Goal: Check status: Check status

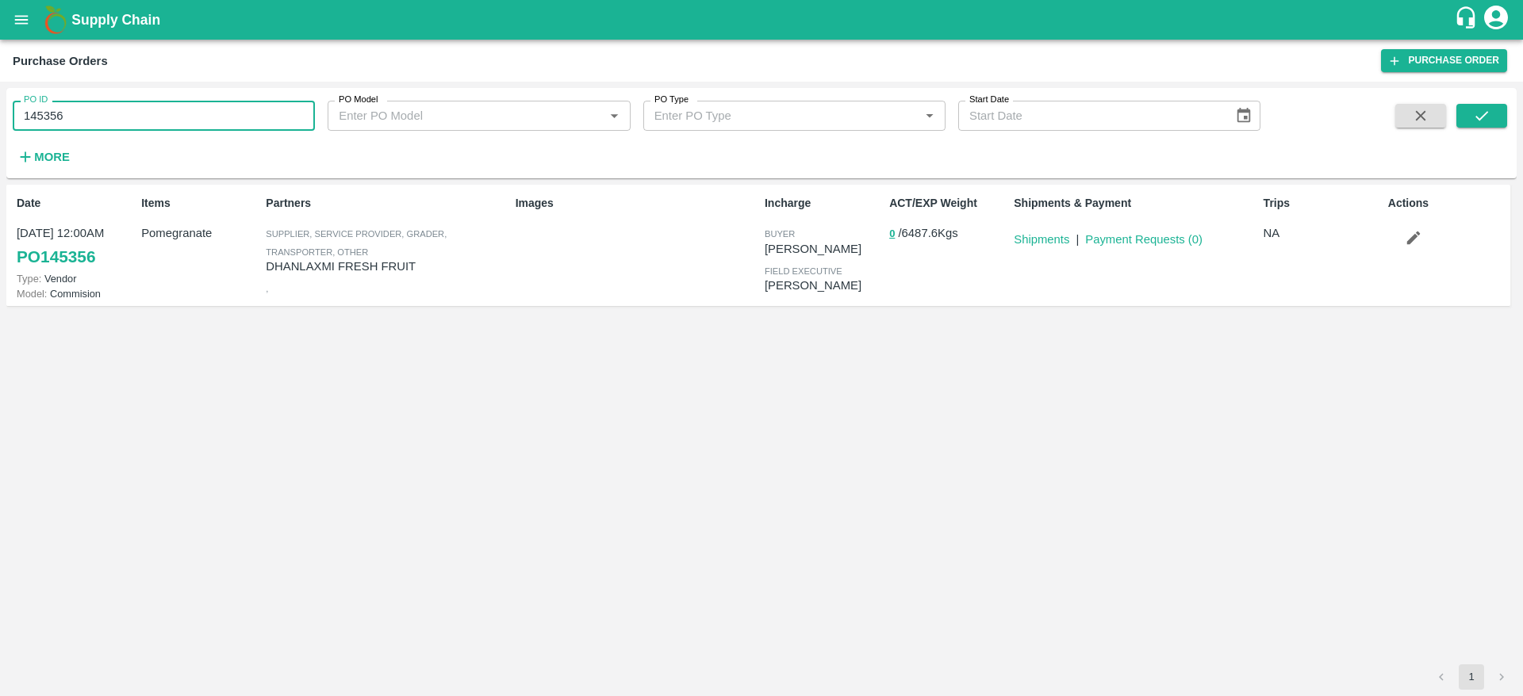
click at [135, 117] on input "145356" at bounding box center [164, 116] width 302 height 30
drag, startPoint x: 135, startPoint y: 117, endPoint x: 15, endPoint y: 124, distance: 119.9
click at [15, 124] on input "145356" at bounding box center [164, 116] width 302 height 30
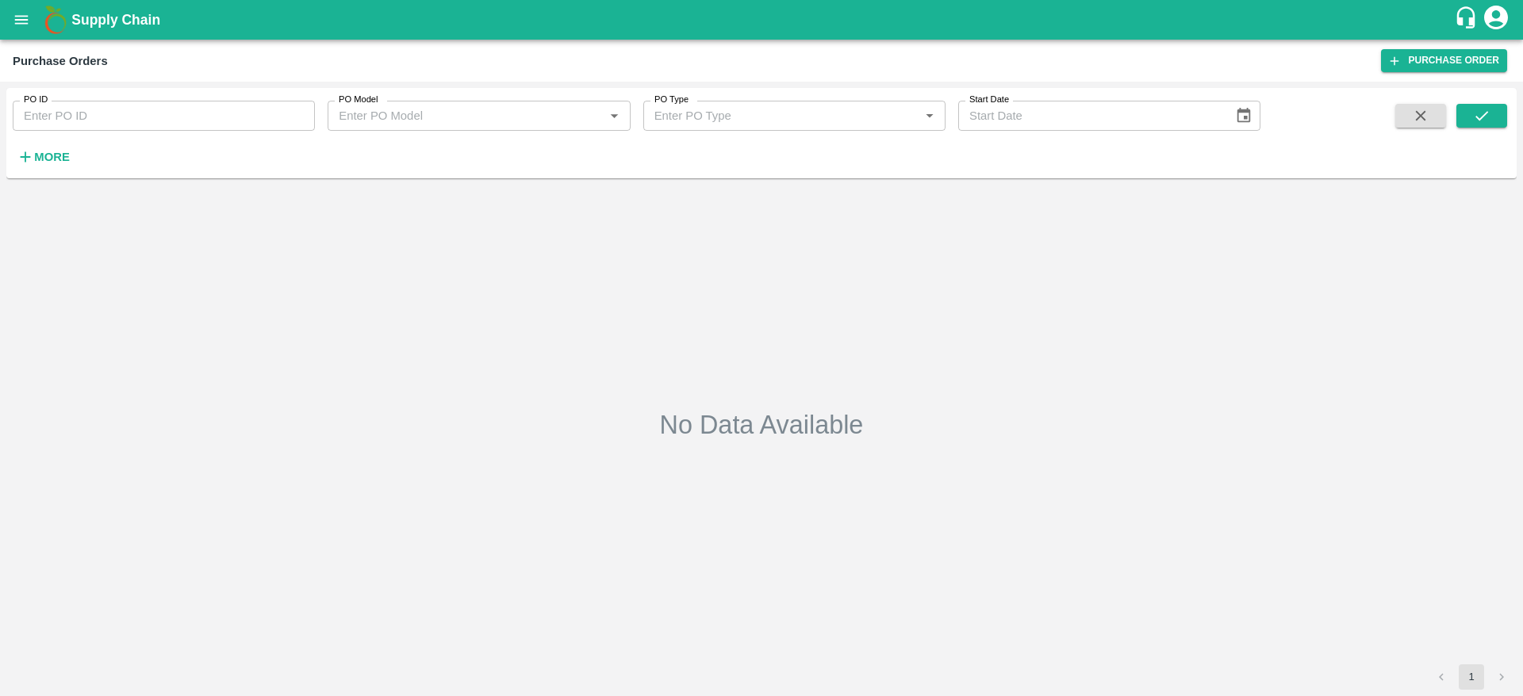
type input "145356"
click at [1480, 121] on icon "submit" at bounding box center [1481, 115] width 17 height 17
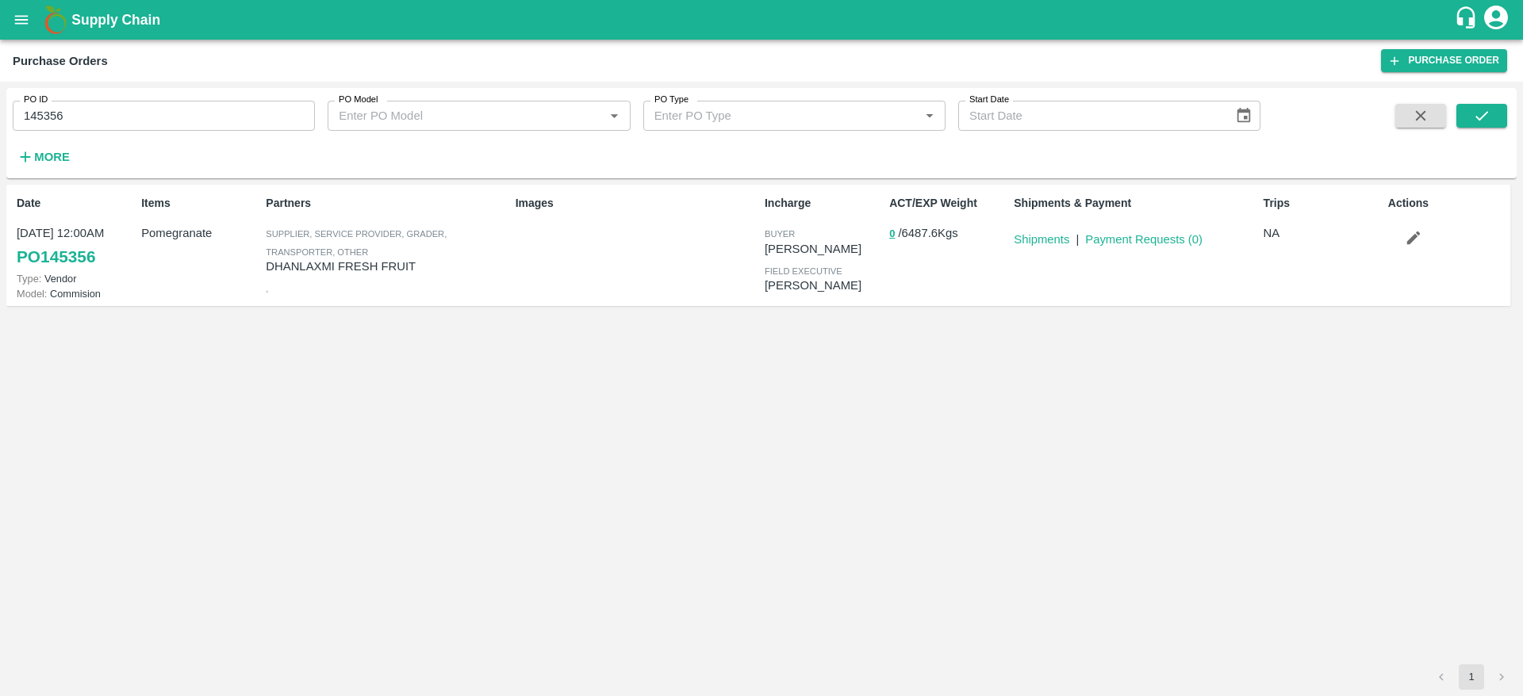
click at [1032, 549] on div "Date [DATE] 12:00AM PO 145356 Type: Vendor Model: Commision Items Pomegranate P…" at bounding box center [761, 425] width 1510 height 480
click at [1399, 229] on button "button" at bounding box center [1413, 237] width 51 height 27
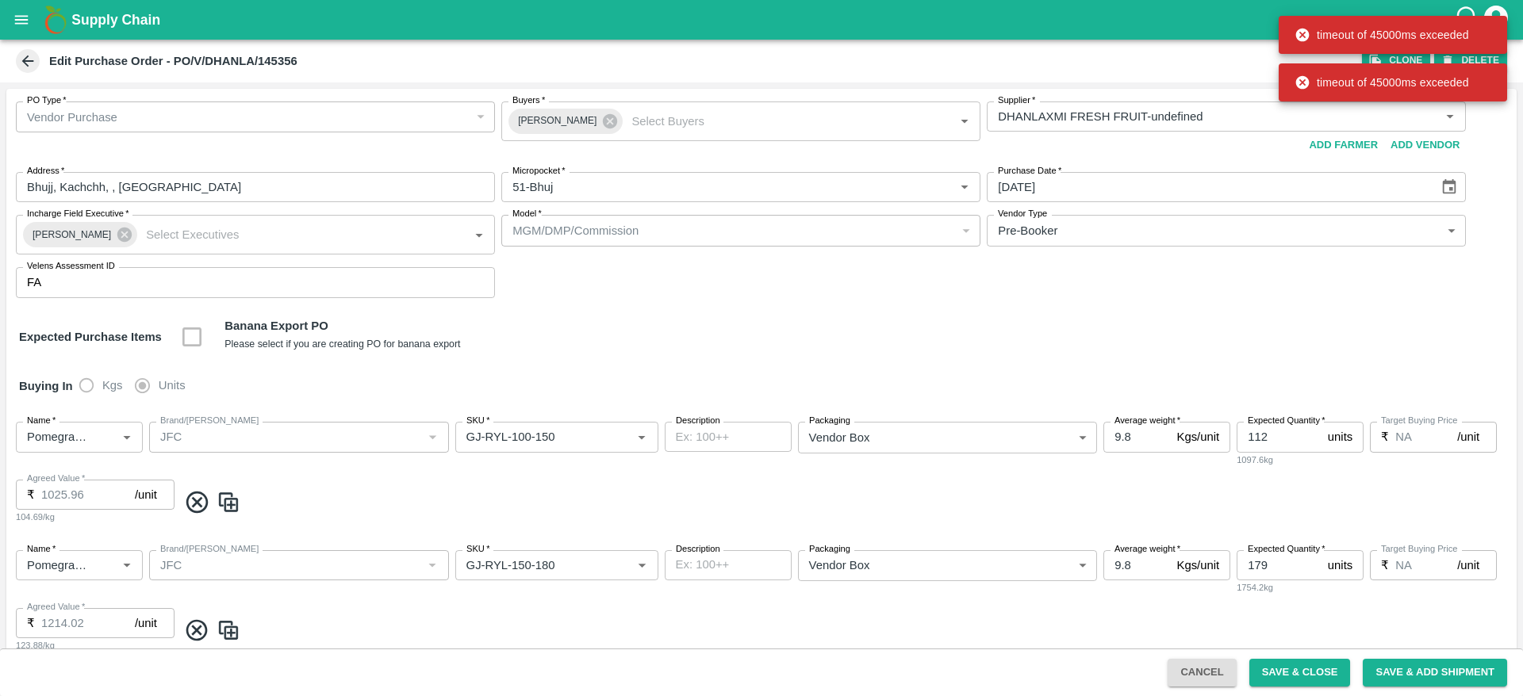
click at [34, 18] on button "open drawer" at bounding box center [21, 20] width 36 height 36
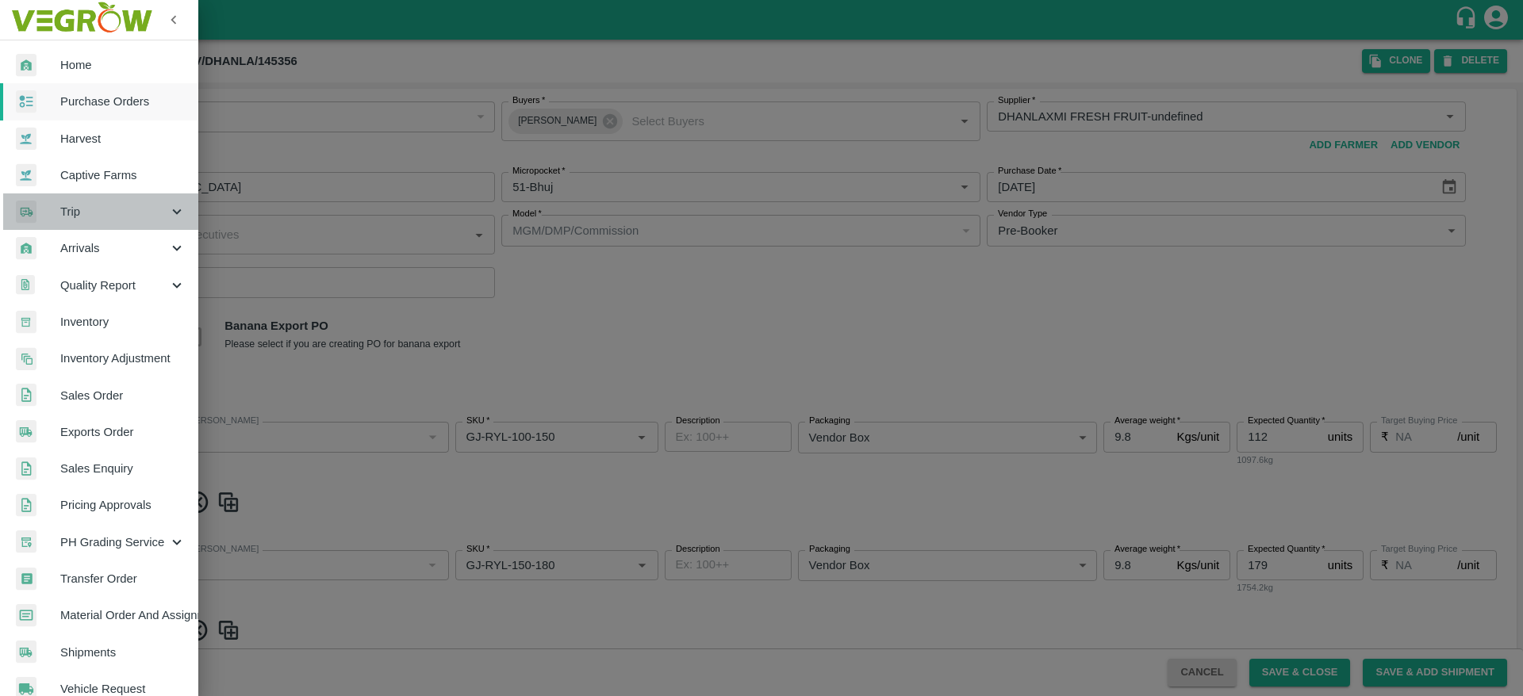
click at [130, 213] on span "Trip" at bounding box center [114, 211] width 108 height 17
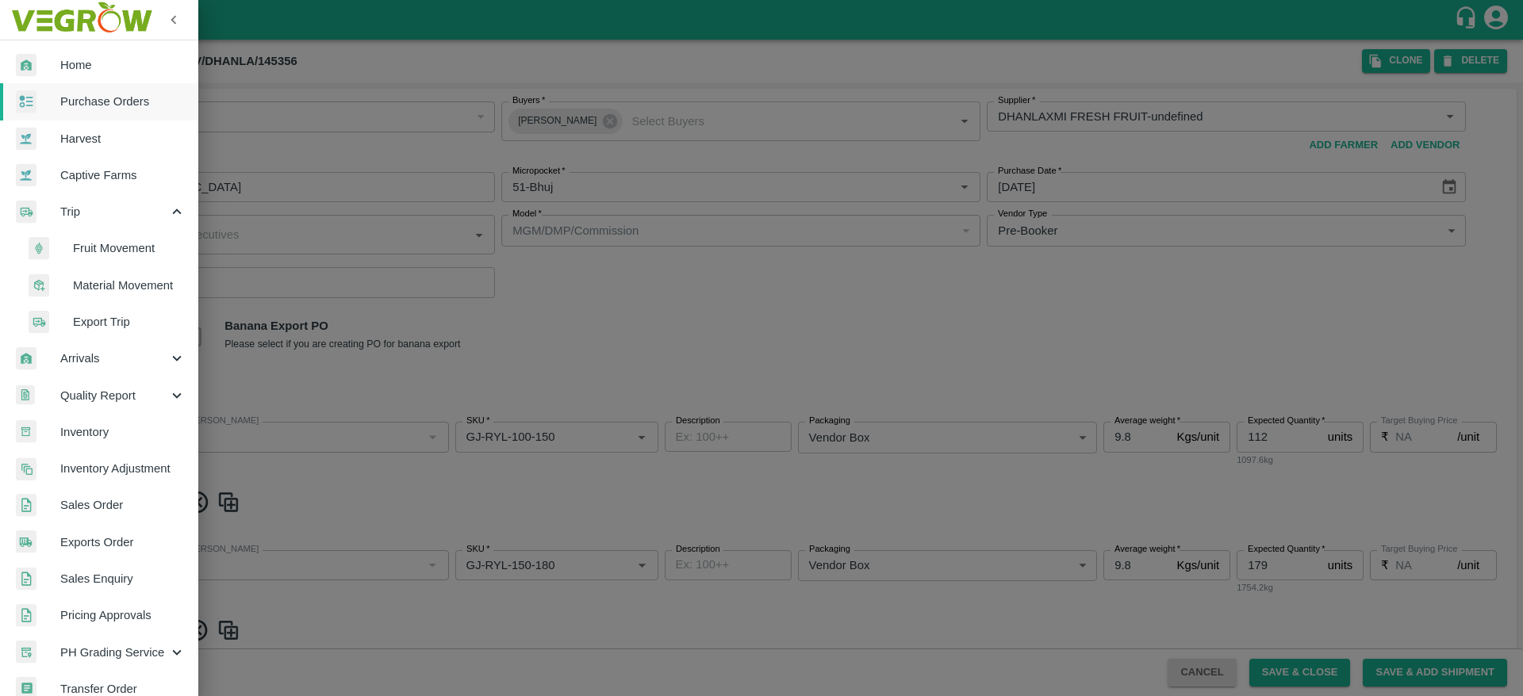
click at [117, 236] on li "Fruit Movement" at bounding box center [106, 248] width 186 height 36
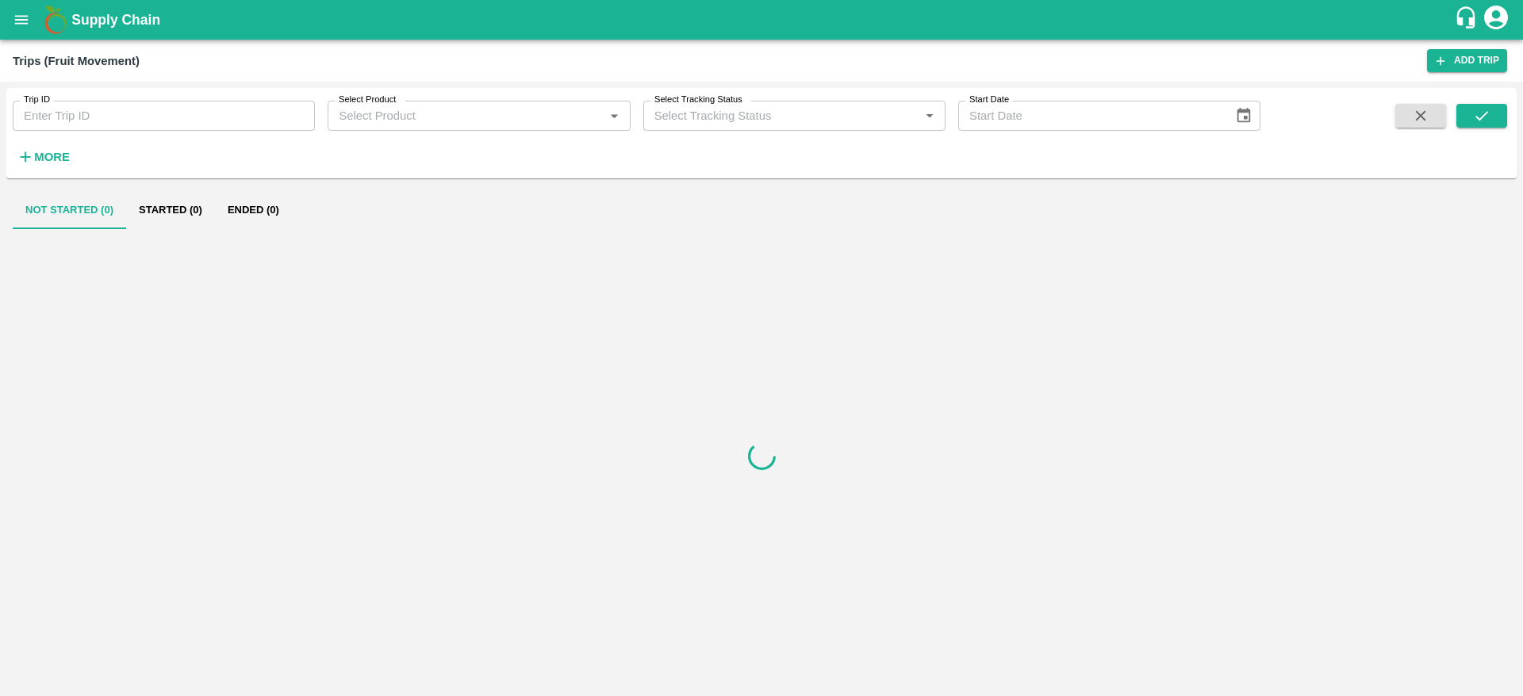
drag, startPoint x: 183, startPoint y: 102, endPoint x: 168, endPoint y: 125, distance: 28.2
click at [168, 125] on div "Trip ID Trip ID" at bounding box center [157, 109] width 315 height 43
click at [168, 125] on input "Trip ID" at bounding box center [164, 116] width 302 height 30
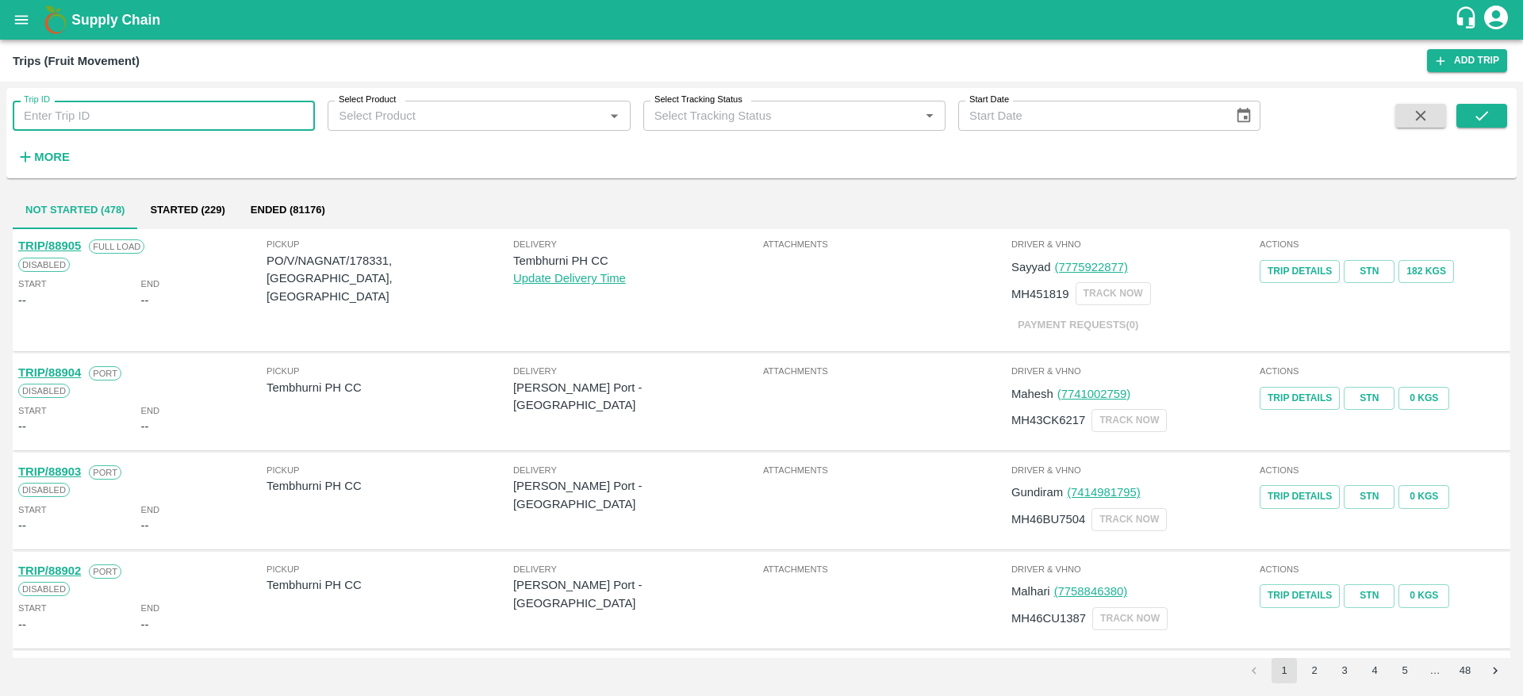
paste input "75810"
type input "75810"
click at [1475, 108] on icon "submit" at bounding box center [1481, 115] width 17 height 17
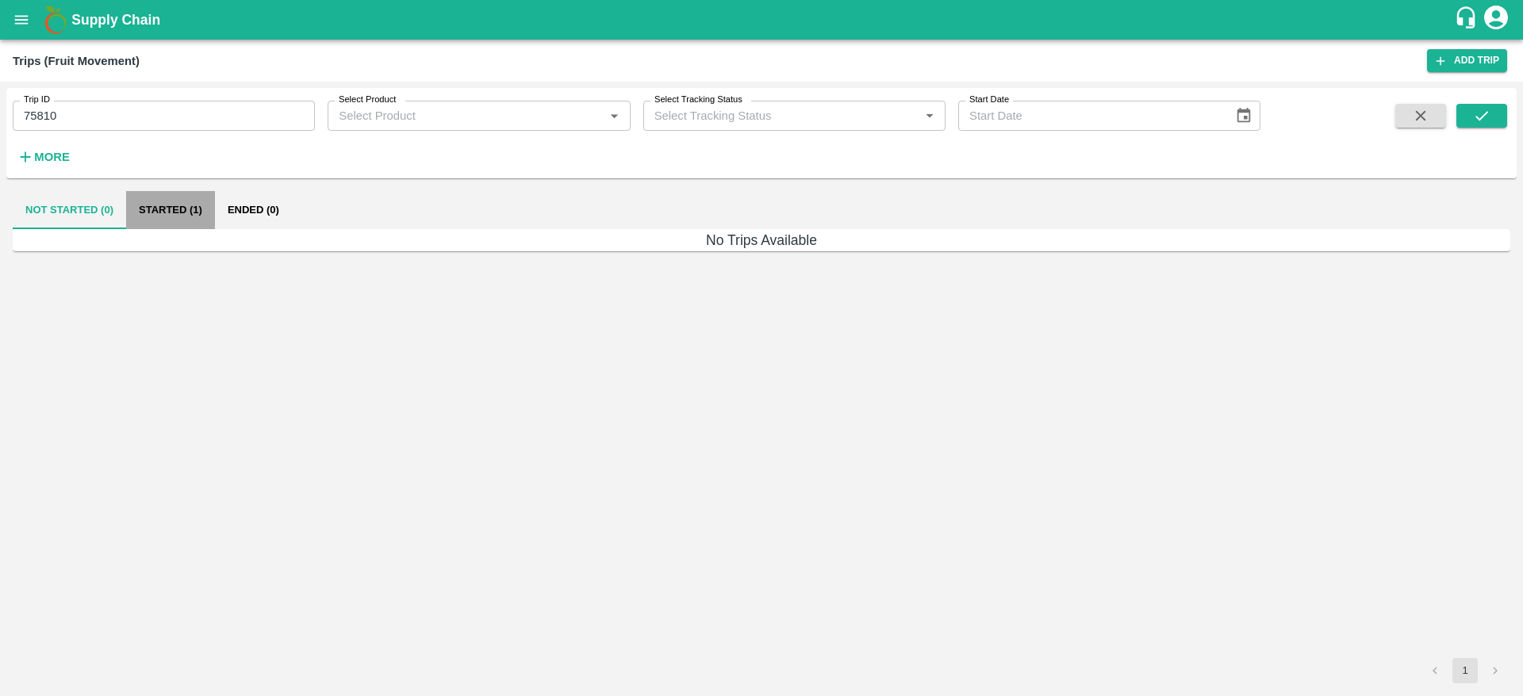
click at [176, 204] on button "Started (1)" at bounding box center [170, 210] width 89 height 38
